Goal: Check status: Verify the current state of an ongoing process or item

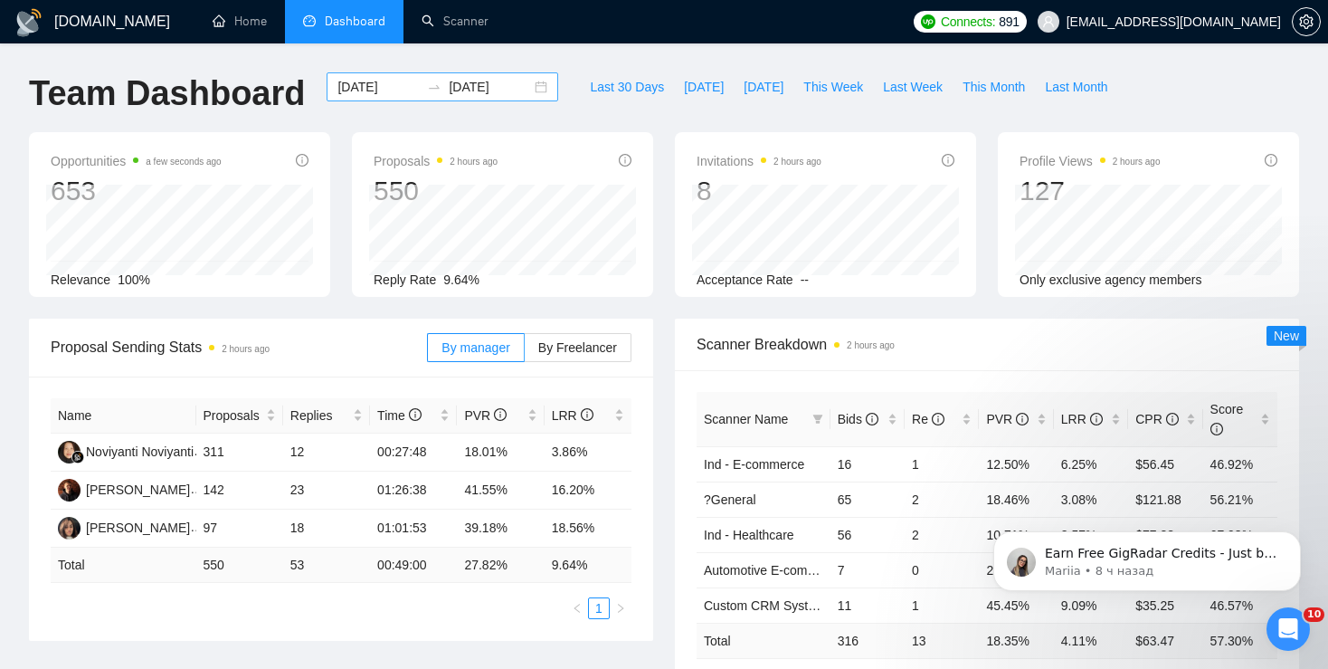
click at [396, 84] on input "[DATE]" at bounding box center [378, 87] width 82 height 20
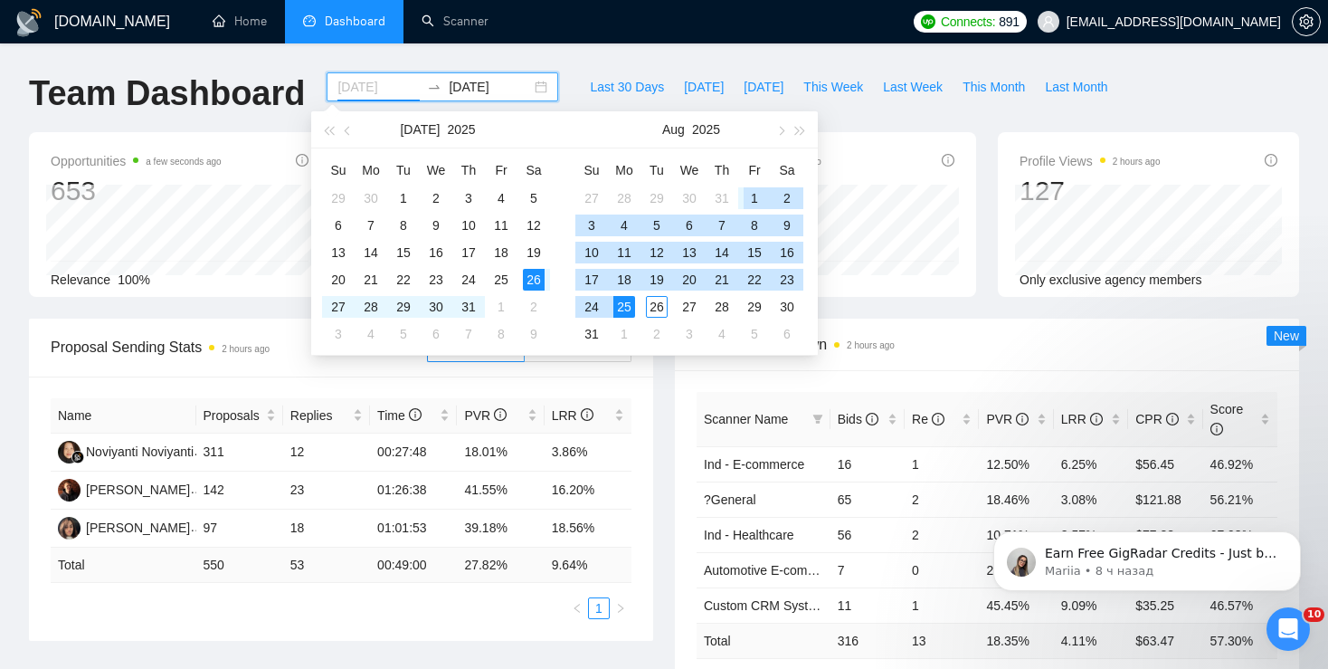
type input "[DATE]"
click at [752, 192] on div "1" at bounding box center [755, 198] width 22 height 22
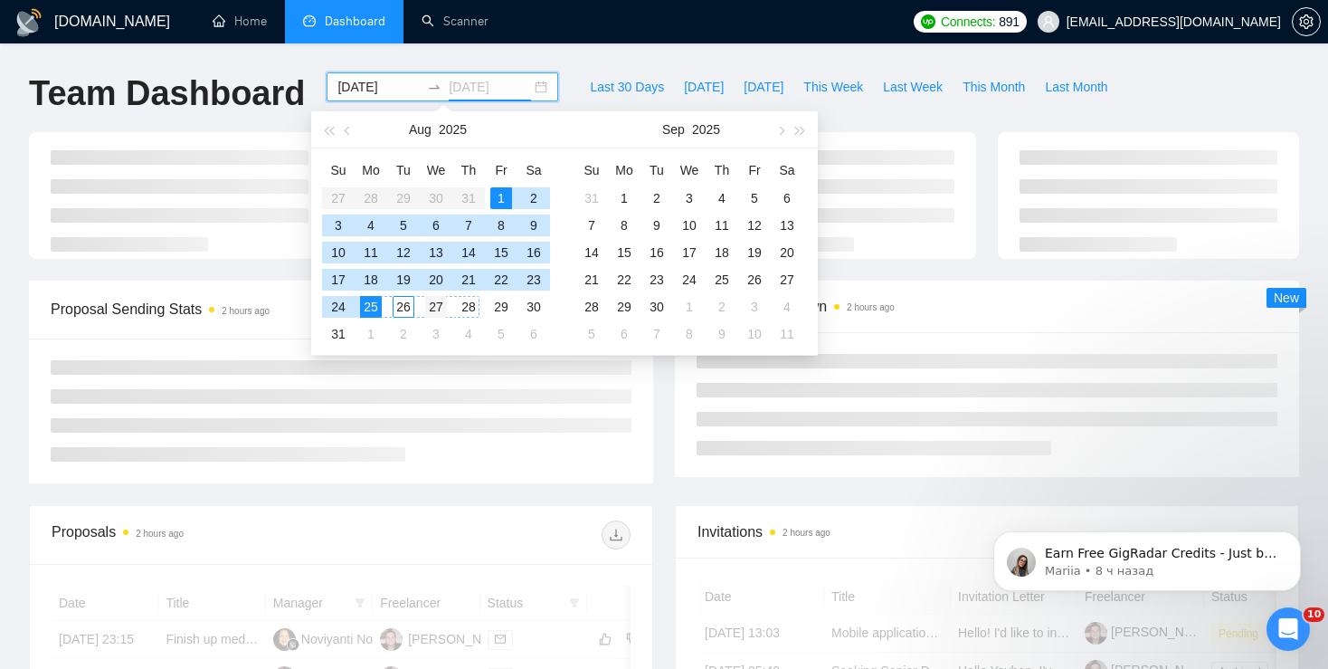
click at [437, 306] on div "27" at bounding box center [436, 307] width 22 height 22
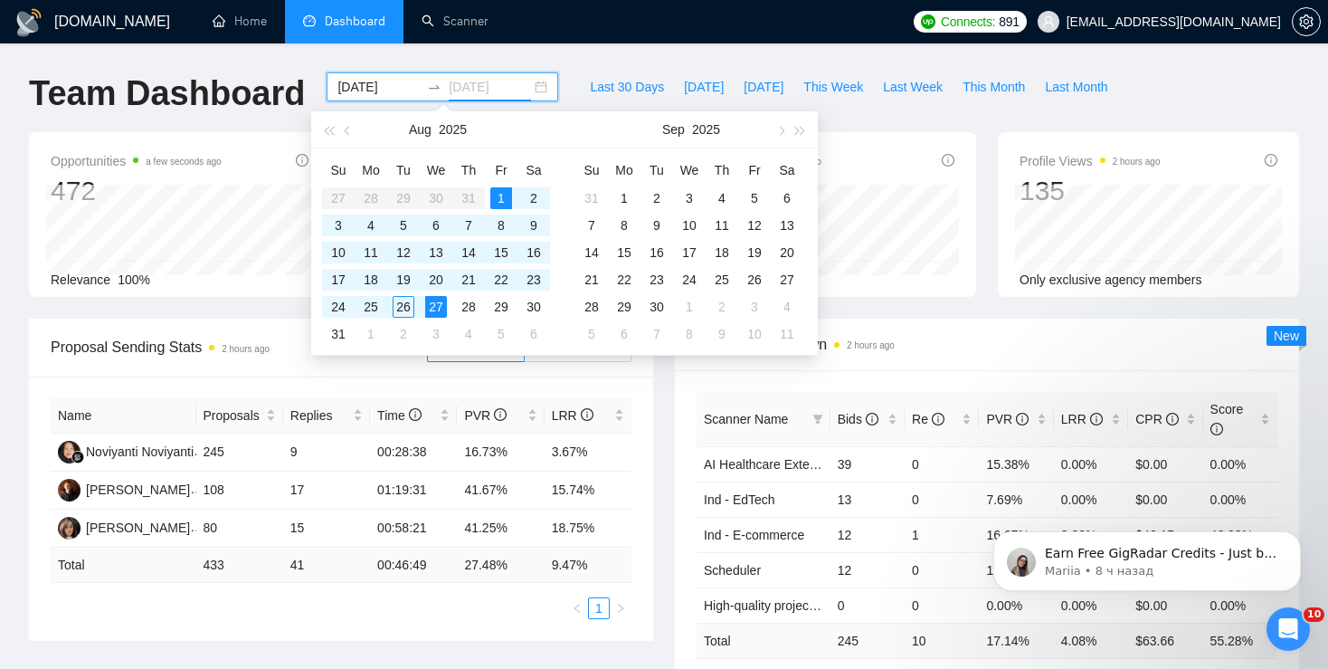
type input "[DATE]"
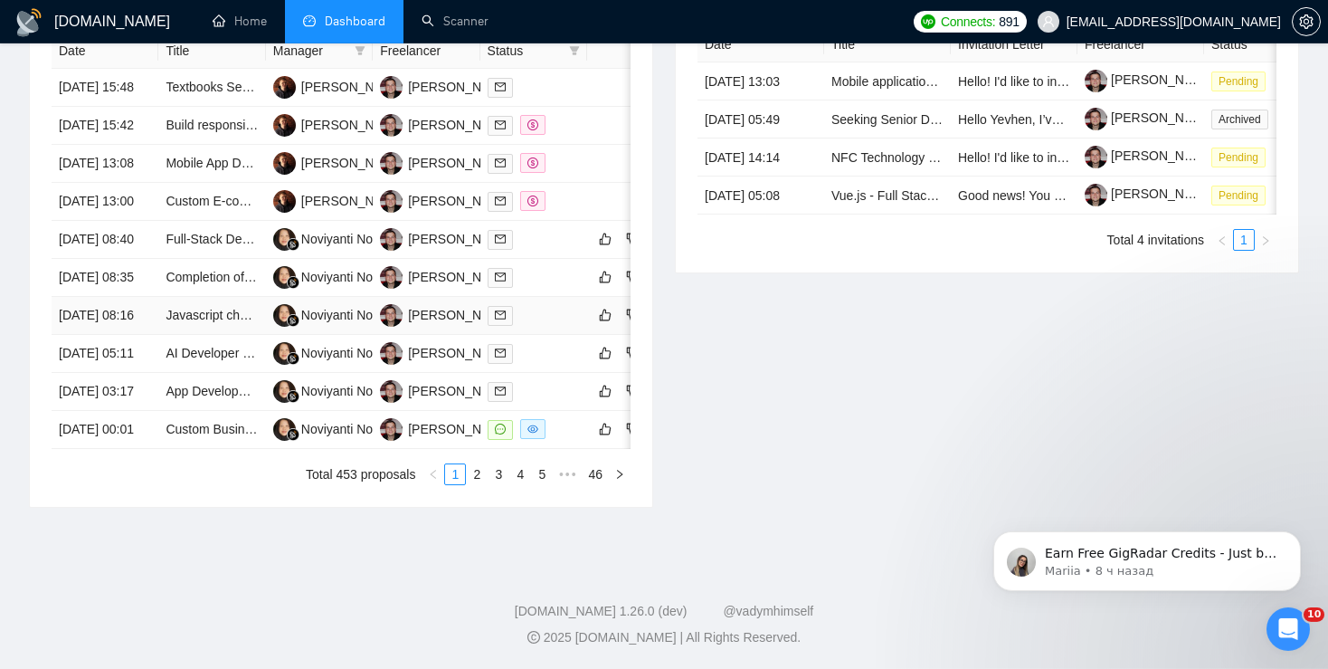
scroll to position [818, 0]
click at [211, 436] on link "Custom Business CRM Development" at bounding box center [270, 429] width 209 height 14
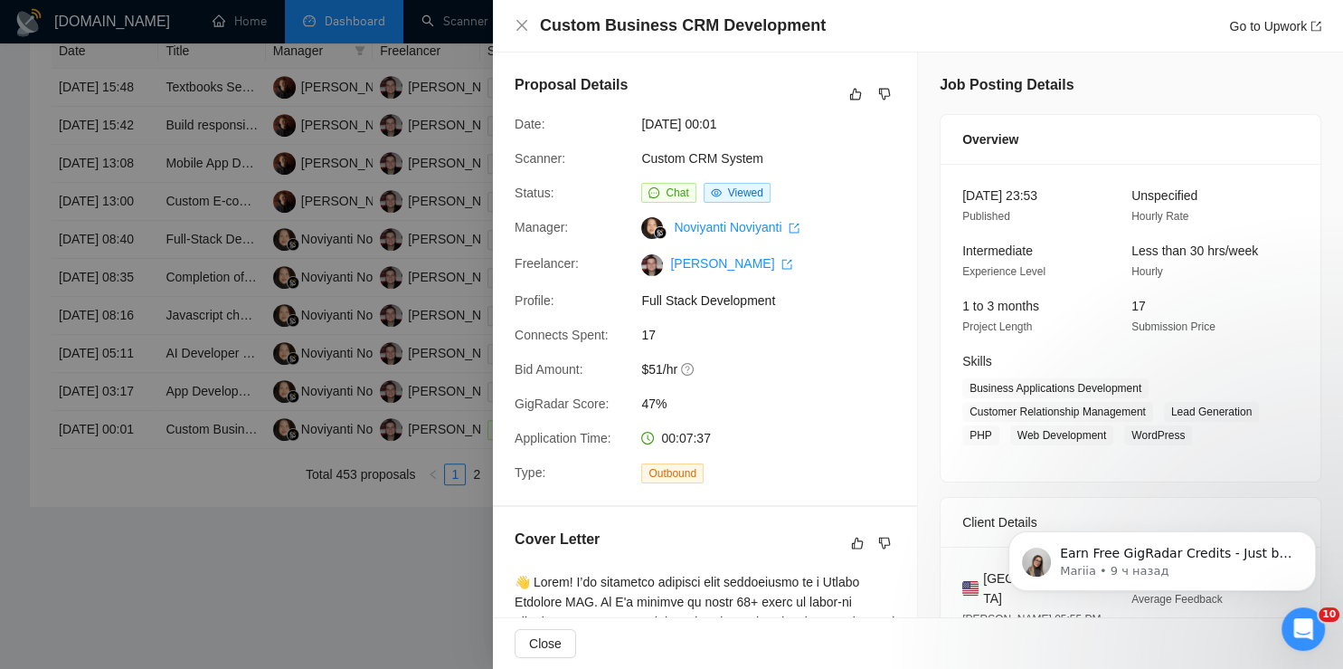
click at [365, 414] on div at bounding box center [671, 334] width 1343 height 669
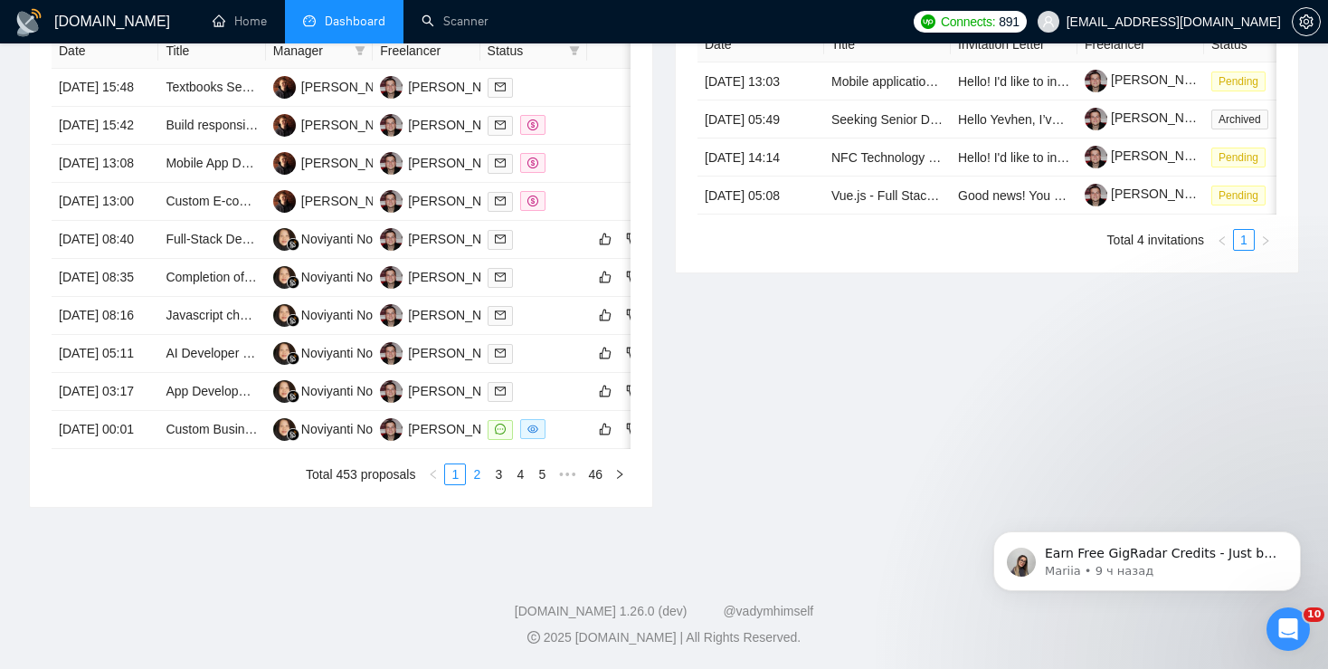
click at [479, 484] on link "2" at bounding box center [477, 474] width 20 height 20
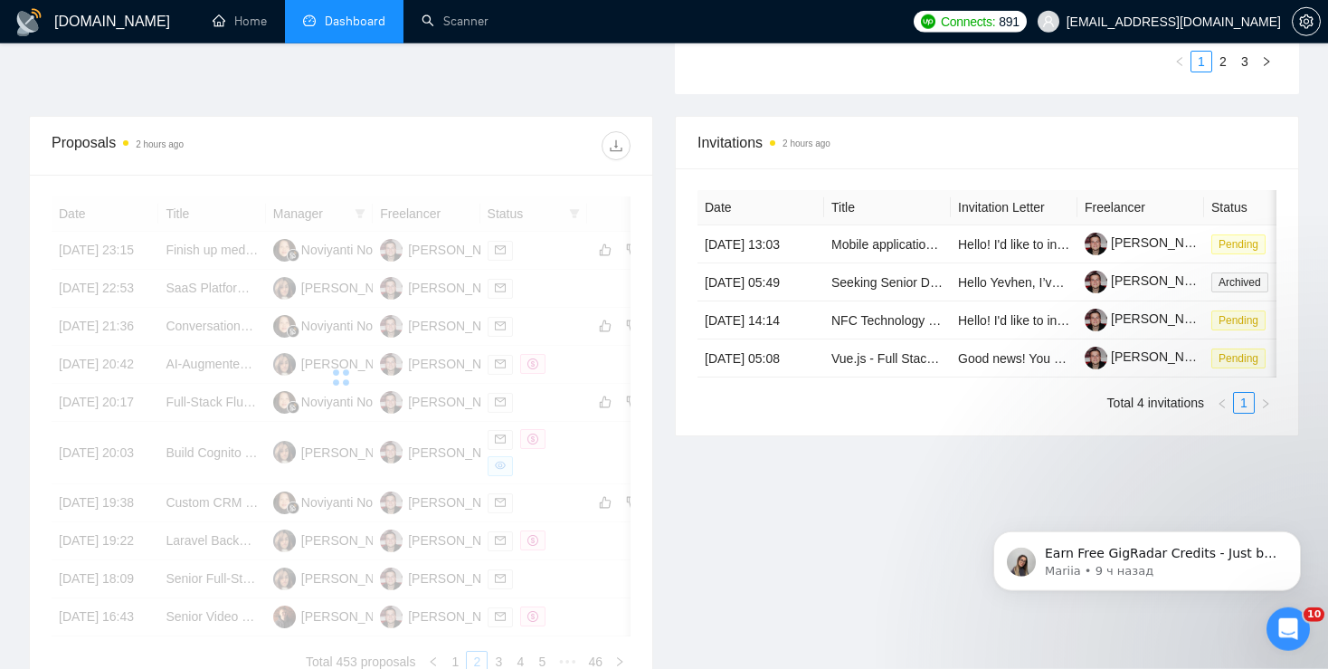
scroll to position [620, 0]
